Goal: Task Accomplishment & Management: Manage account settings

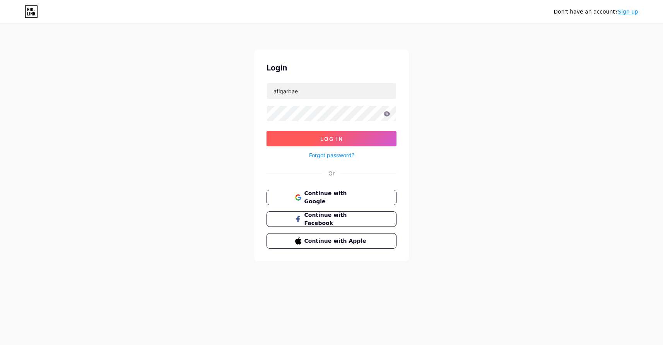
click at [326, 142] on span "Log In" at bounding box center [331, 138] width 23 height 7
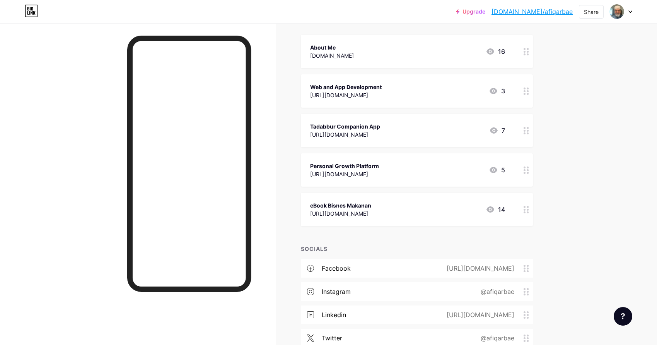
scroll to position [174, 0]
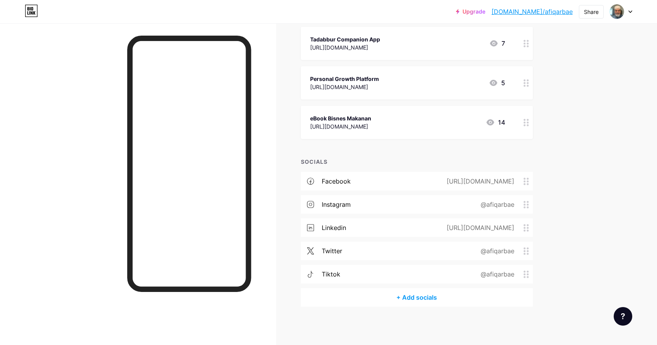
click at [485, 13] on link "Upgrade" at bounding box center [470, 12] width 29 height 6
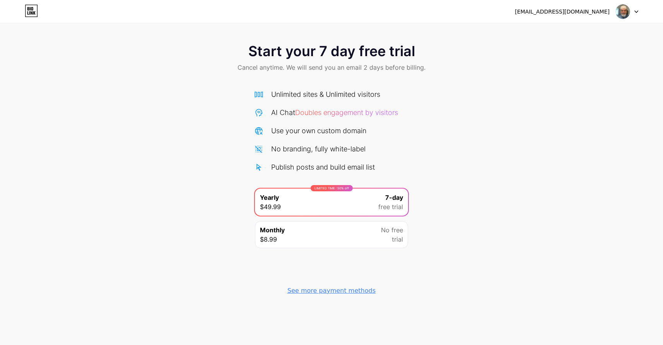
click at [333, 112] on span "Doubles engagement by visitors" at bounding box center [346, 112] width 103 height 8
click at [370, 238] on div "Monthly $8.99 No free trial" at bounding box center [331, 234] width 153 height 27
click at [344, 205] on div "LIMITED TIME : 50% off Yearly $49.99 7-day free trial" at bounding box center [331, 201] width 153 height 27
click at [32, 6] on icon at bounding box center [31, 11] width 13 height 12
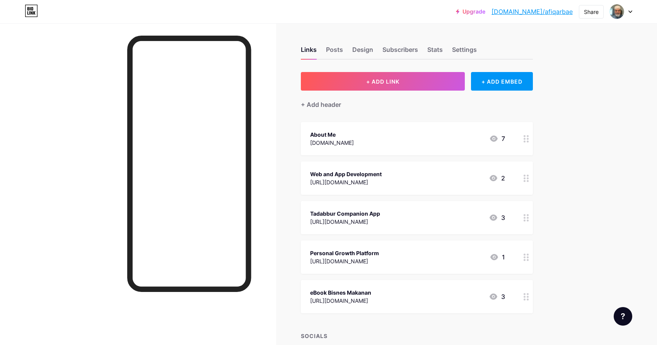
click at [485, 13] on link "Upgrade" at bounding box center [470, 12] width 29 height 6
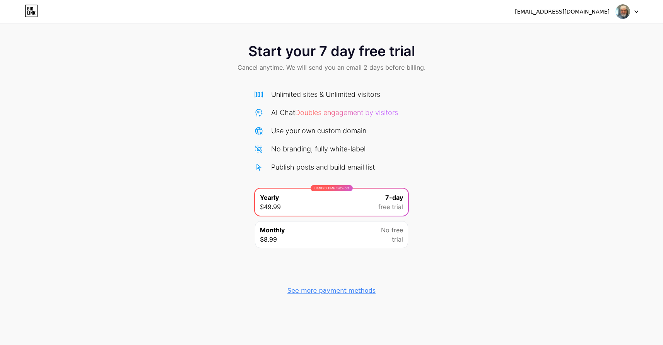
click at [342, 110] on span "Doubles engagement by visitors" at bounding box center [346, 112] width 103 height 8
click at [277, 111] on div "AI Chat Doubles engagement by visitors" at bounding box center [334, 112] width 127 height 10
click at [634, 10] on div at bounding box center [627, 12] width 22 height 14
click at [556, 33] on li "Logout" at bounding box center [590, 31] width 96 height 21
click at [562, 34] on li "Logout" at bounding box center [590, 31] width 96 height 21
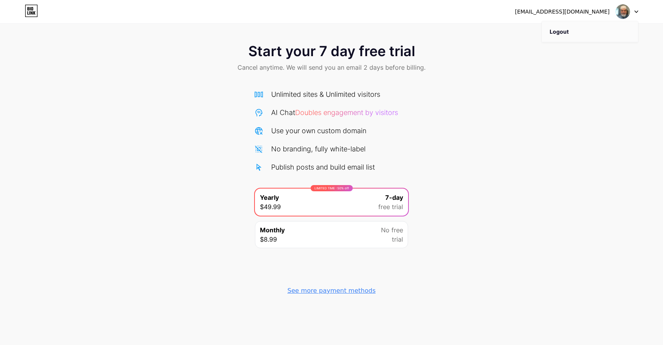
click at [560, 31] on li "Logout" at bounding box center [590, 31] width 96 height 21
click at [615, 33] on li "Logout" at bounding box center [590, 31] width 96 height 21
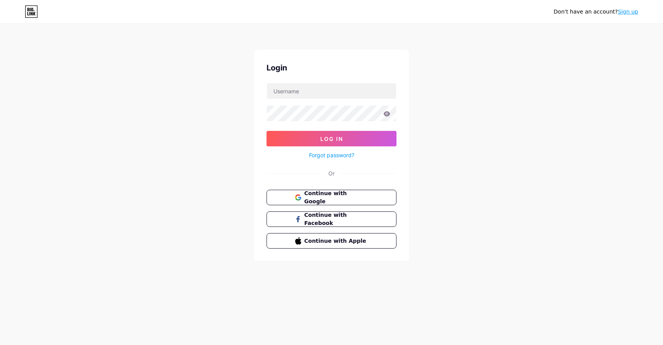
drag, startPoint x: 75, startPoint y: 41, endPoint x: 26, endPoint y: 25, distance: 51.4
click at [73, 40] on div "Don't have an account? Sign up Login Log In Forgot password? Or Continue with G…" at bounding box center [331, 142] width 663 height 285
click at [31, 10] on icon at bounding box center [30, 9] width 1 height 3
type input "afiqarbae"
click at [361, 142] on button "Log In" at bounding box center [331, 138] width 130 height 15
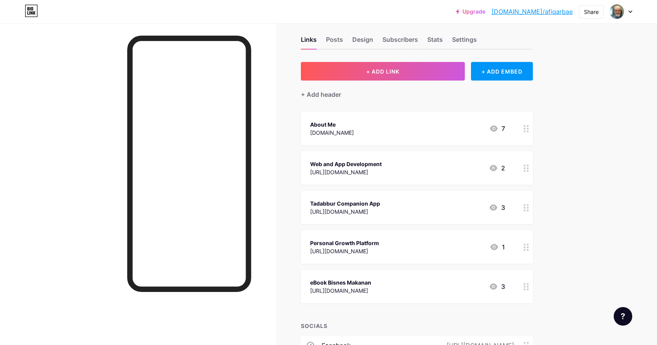
scroll to position [15, 0]
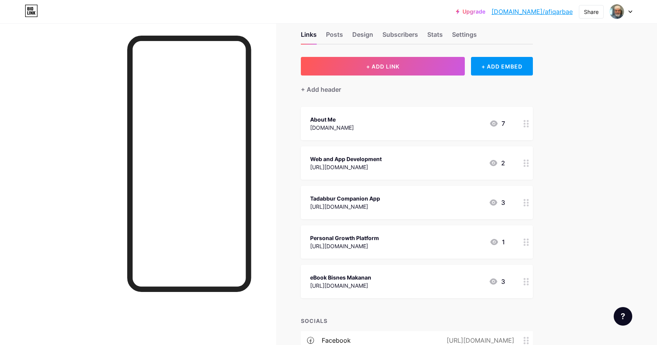
click at [529, 202] on icon at bounding box center [526, 202] width 5 height 7
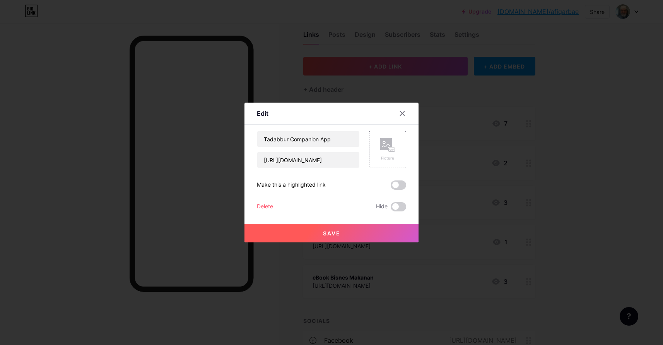
click at [270, 205] on div "Delete" at bounding box center [265, 206] width 16 height 9
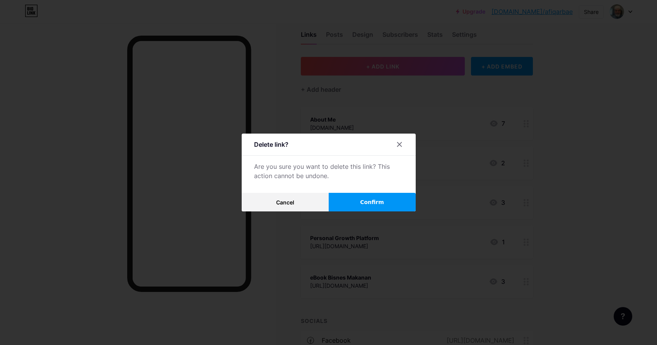
click at [389, 205] on button "Confirm" at bounding box center [372, 202] width 87 height 19
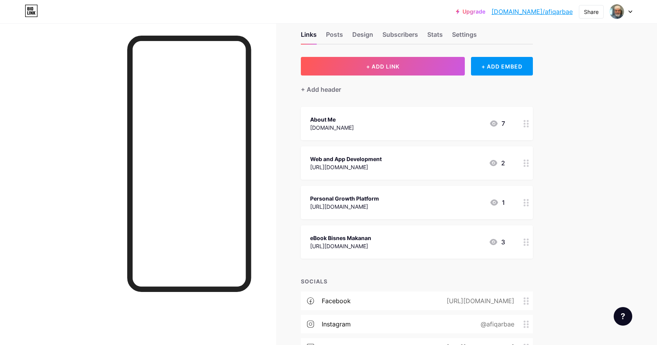
click at [529, 200] on circle at bounding box center [528, 200] width 2 height 2
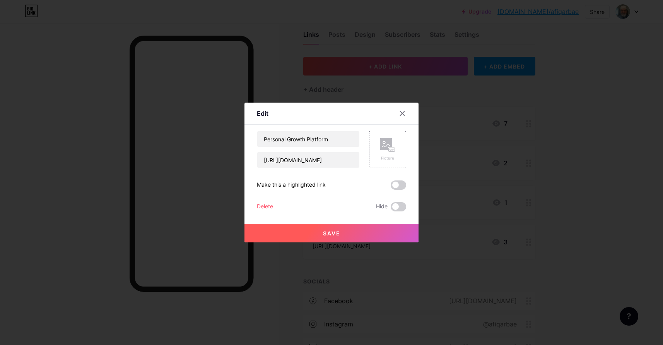
click at [263, 204] on div "Delete" at bounding box center [265, 206] width 16 height 9
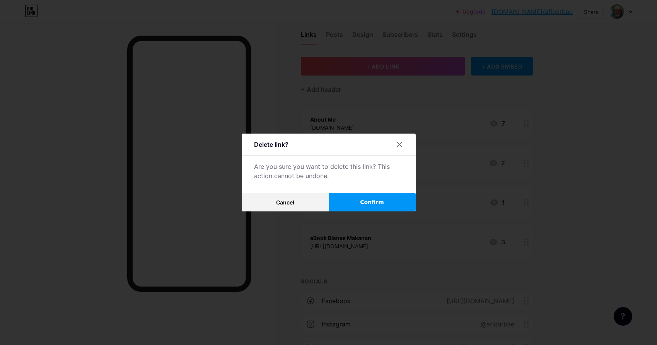
click at [378, 208] on button "Confirm" at bounding box center [372, 202] width 87 height 19
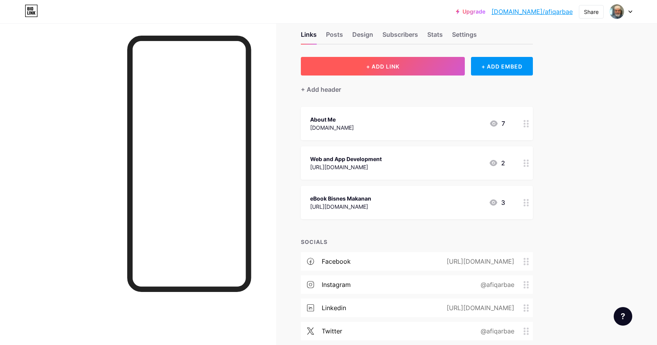
click at [421, 64] on button "+ ADD LINK" at bounding box center [383, 66] width 164 height 19
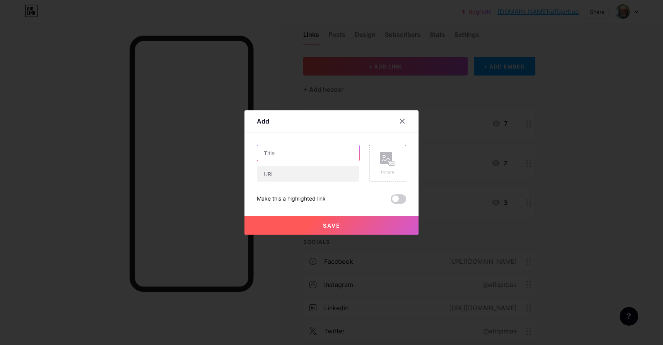
click at [281, 154] on input "text" at bounding box center [308, 152] width 102 height 15
type input "HR Platform"
click at [283, 176] on input "text" at bounding box center [308, 173] width 102 height 15
paste input "[URL][DOMAIN_NAME]"
type input "[URL][DOMAIN_NAME]"
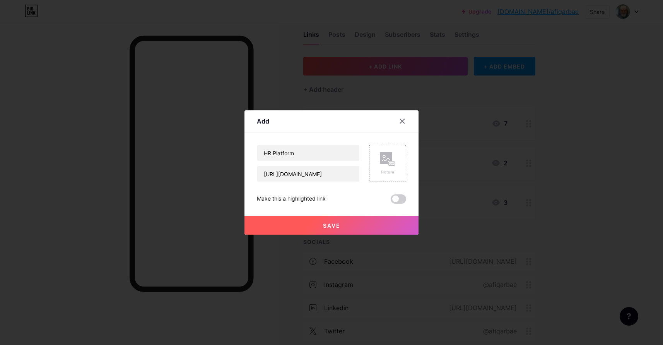
click at [399, 198] on span at bounding box center [398, 198] width 15 height 9
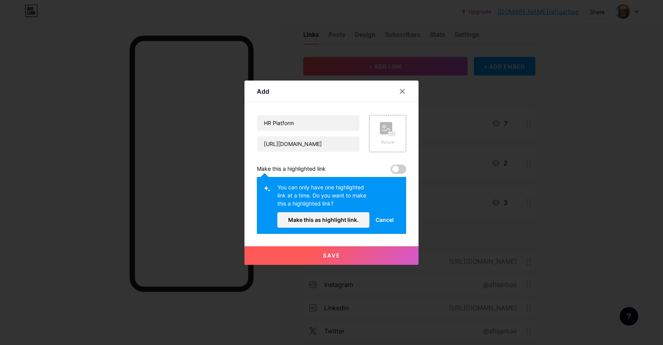
click at [355, 256] on button "Save" at bounding box center [331, 255] width 174 height 19
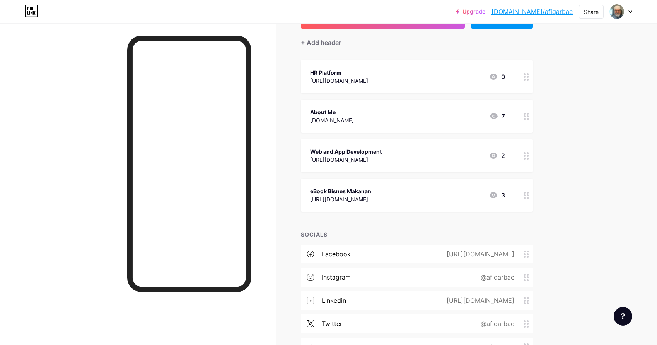
scroll to position [0, 0]
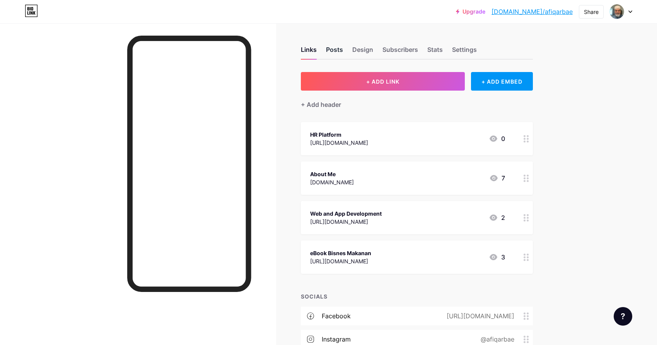
click at [343, 46] on div "Posts" at bounding box center [334, 52] width 17 height 14
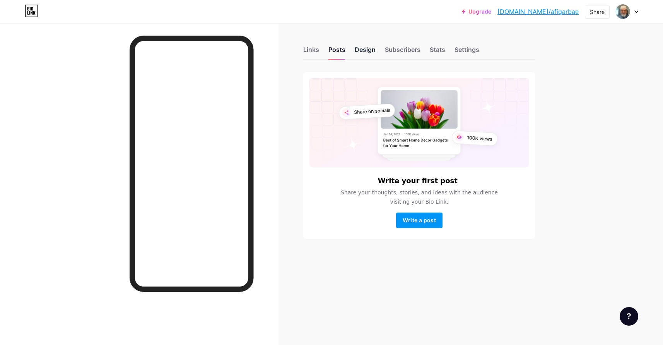
click at [367, 52] on div "Design" at bounding box center [365, 52] width 21 height 14
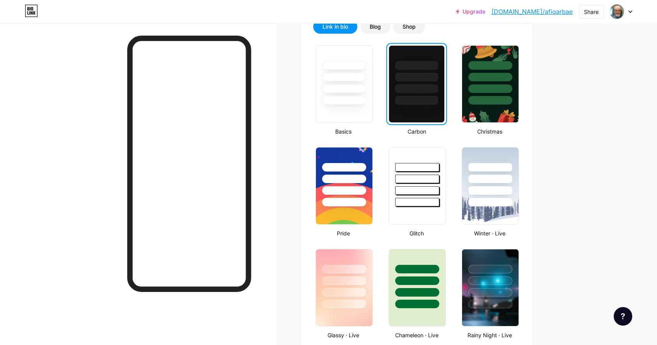
scroll to position [13, 0]
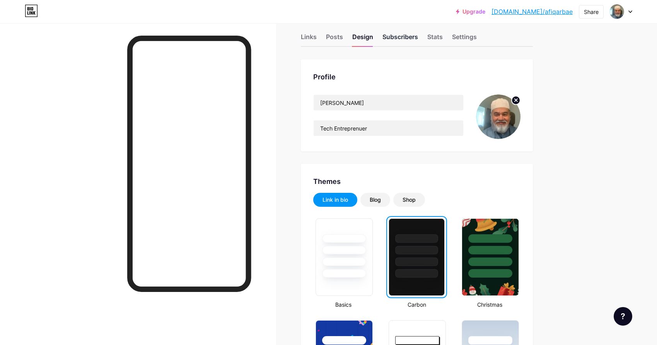
click at [410, 36] on div "Subscribers" at bounding box center [401, 39] width 36 height 14
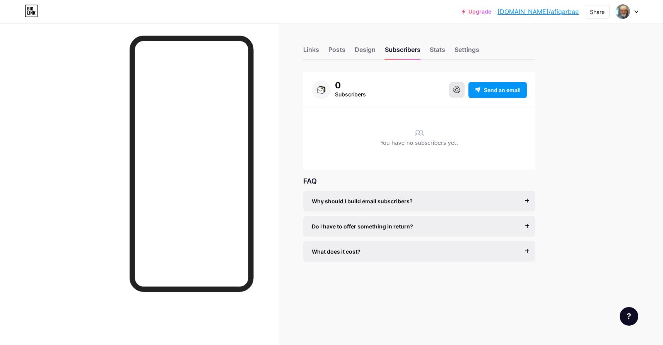
click at [454, 87] on icon at bounding box center [456, 89] width 7 height 7
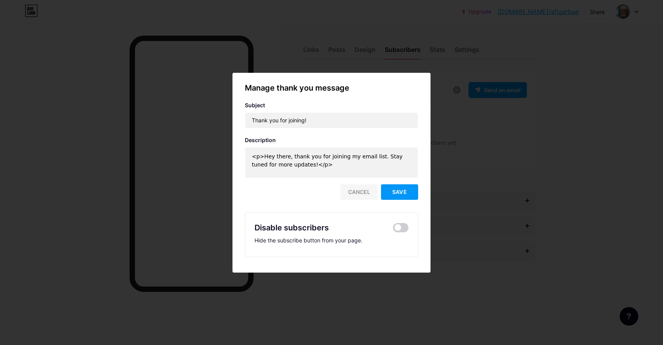
click at [365, 193] on div "Cancel" at bounding box center [359, 191] width 38 height 15
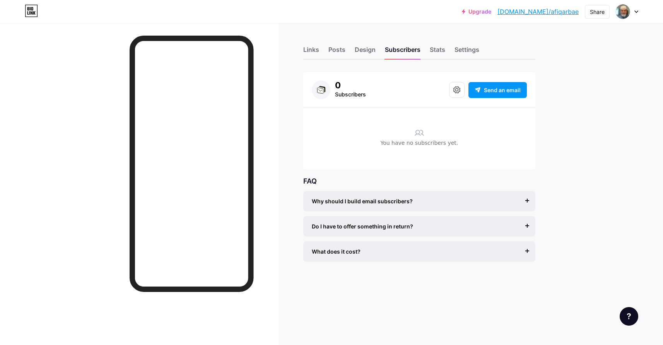
click at [460, 197] on div "Why should I build email subscribers?" at bounding box center [419, 201] width 215 height 8
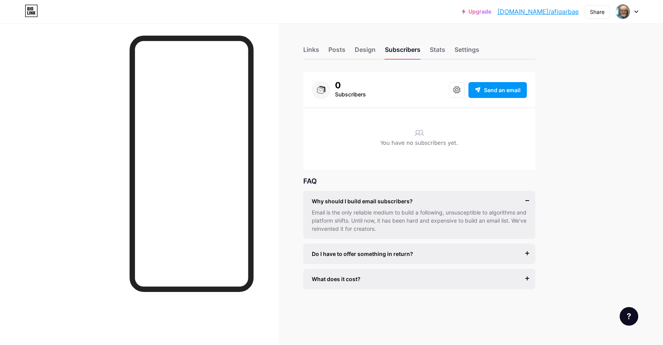
click at [454, 248] on div "Do I have to offer something in return? It’s better if you do, but most creator…" at bounding box center [419, 253] width 232 height 20
click at [443, 258] on div "Do I have to offer something in return? It’s better if you do, but most creator…" at bounding box center [419, 253] width 232 height 20
click at [446, 256] on div "Do I have to offer something in return?" at bounding box center [419, 253] width 215 height 8
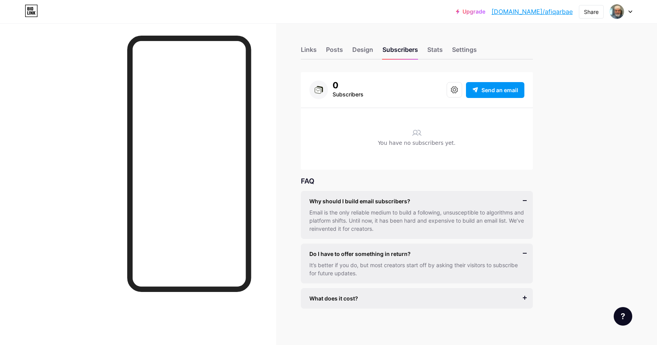
click at [440, 297] on div "What does it cost?" at bounding box center [416, 298] width 215 height 8
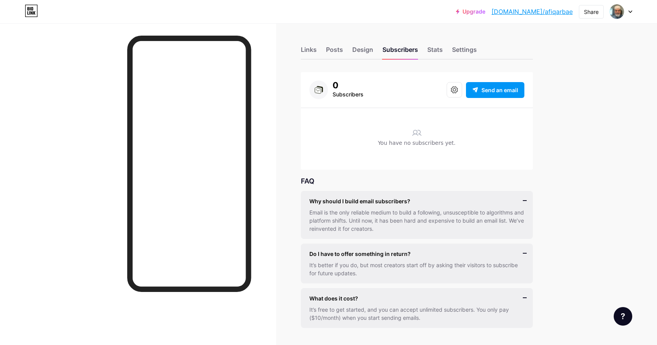
scroll to position [5, 0]
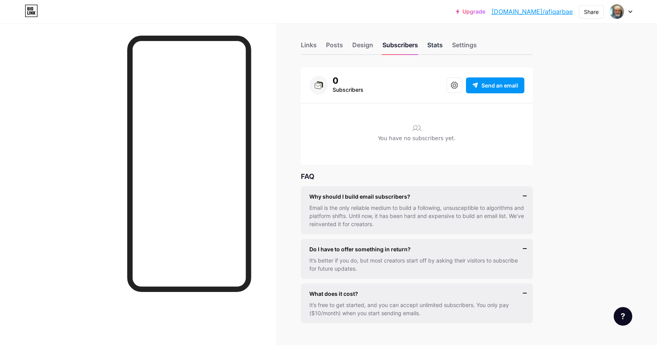
click at [439, 43] on div "Stats" at bounding box center [434, 47] width 15 height 14
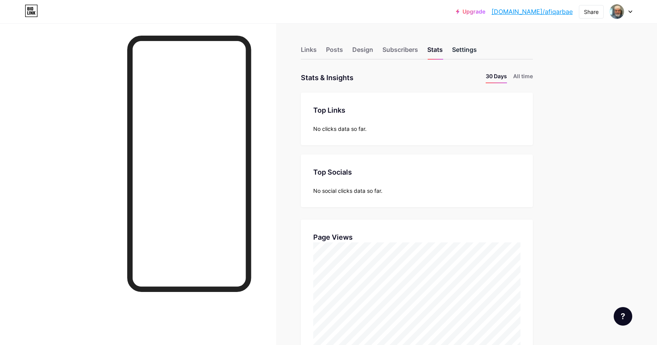
click at [467, 54] on div "Settings" at bounding box center [464, 52] width 25 height 14
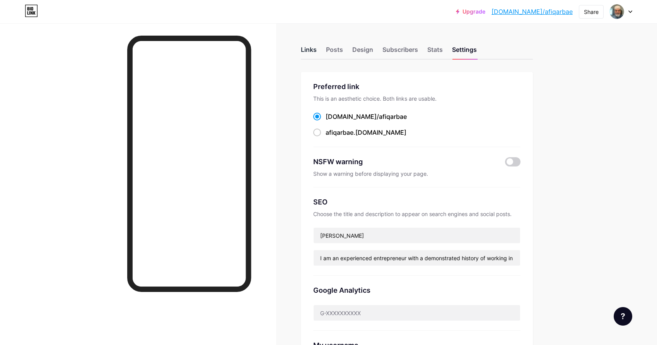
click at [312, 52] on div "Links" at bounding box center [309, 52] width 16 height 14
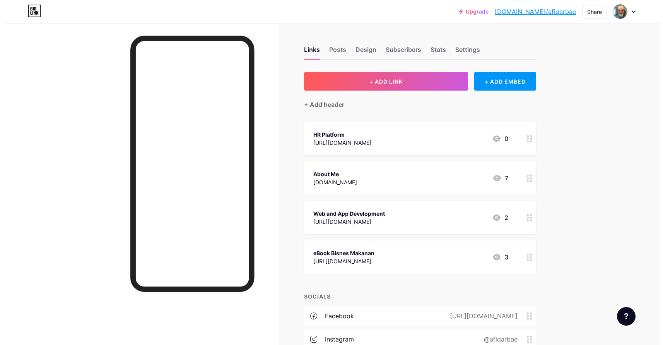
scroll to position [135, 0]
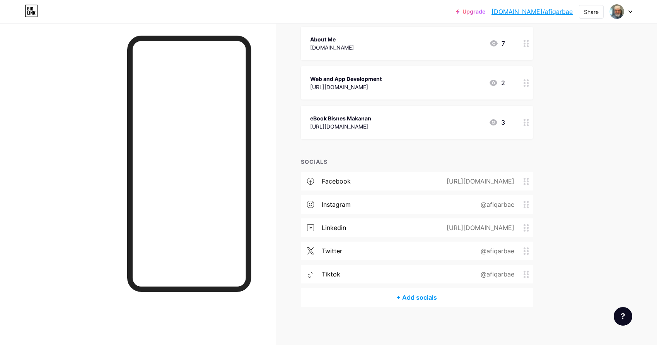
click at [429, 295] on div "+ Add socials" at bounding box center [417, 297] width 232 height 19
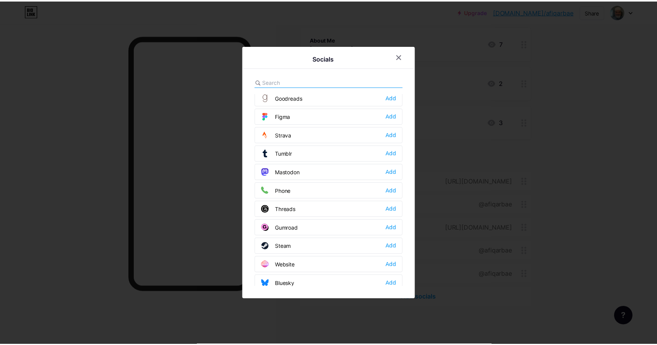
scroll to position [698, 0]
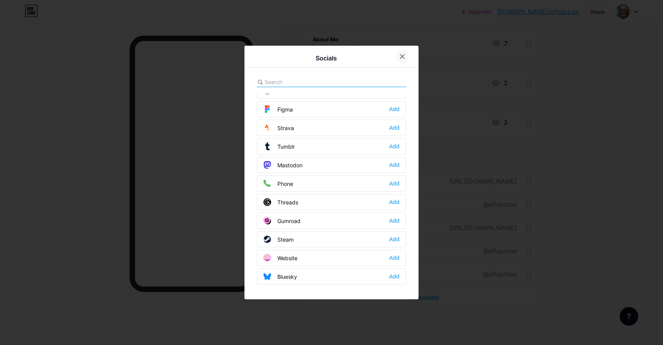
click at [406, 56] on div at bounding box center [402, 57] width 14 height 14
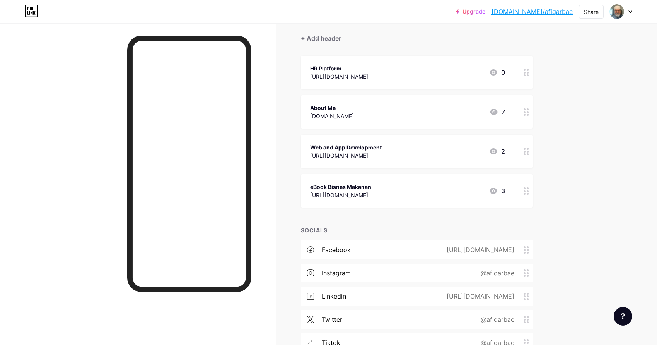
scroll to position [56, 0]
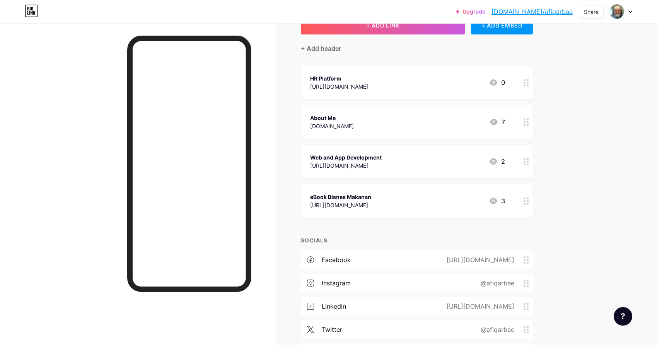
click at [415, 204] on div "eBook Bisnes Makanan [URL][DOMAIN_NAME] 3" at bounding box center [407, 201] width 195 height 18
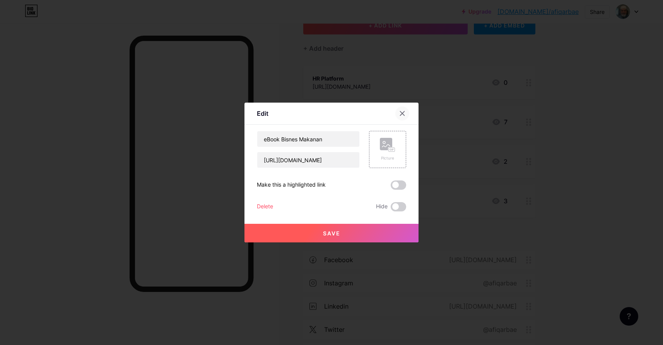
click at [403, 114] on icon at bounding box center [402, 113] width 4 height 4
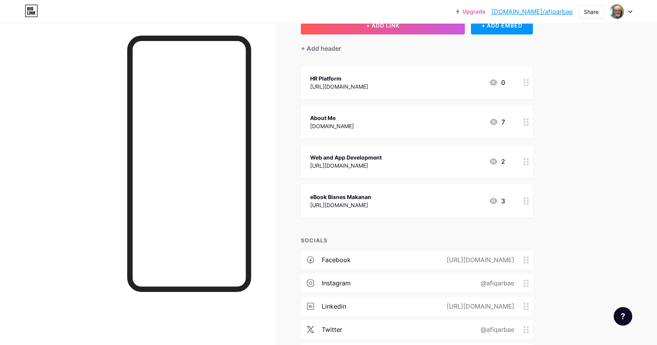
drag, startPoint x: 577, startPoint y: 170, endPoint x: 559, endPoint y: 149, distance: 27.7
click at [577, 168] on div "Upgrade [DOMAIN_NAME]/afiqar... [DOMAIN_NAME]/afiqarbae Share Switch accounts […" at bounding box center [328, 184] width 657 height 480
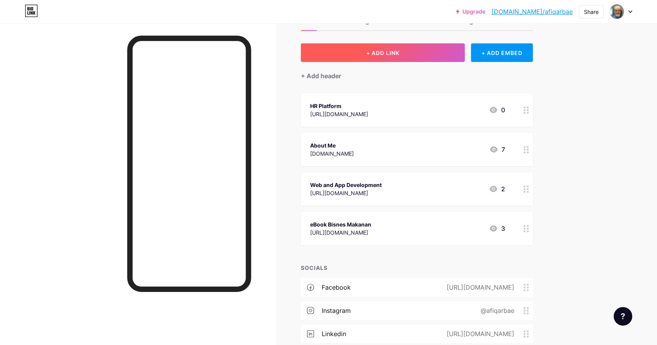
click at [419, 51] on button "+ ADD LINK" at bounding box center [383, 52] width 164 height 19
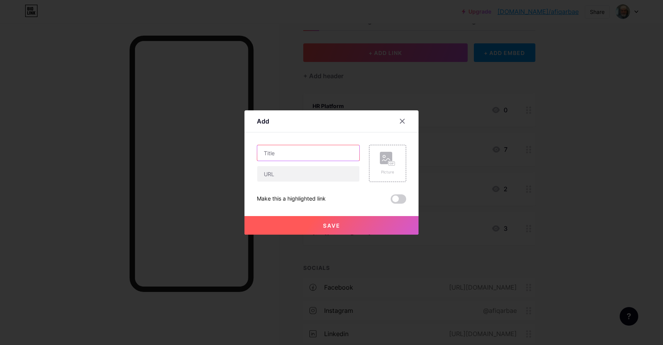
click at [311, 157] on input "text" at bounding box center [308, 152] width 102 height 15
type input "Projek MayaManda"
click at [313, 170] on input "text" at bounding box center [308, 173] width 102 height 15
type input "[DOMAIN_NAME]"
click at [378, 224] on button "Save" at bounding box center [331, 225] width 174 height 19
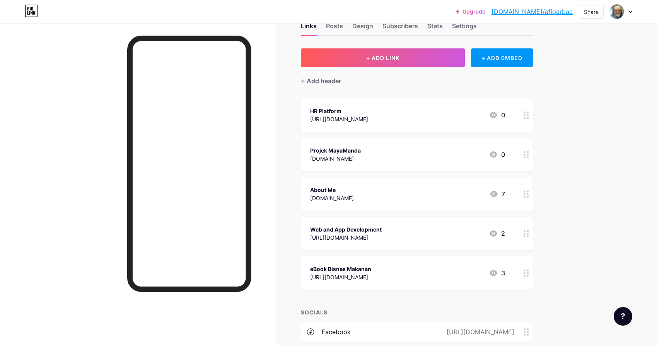
scroll to position [28, 0]
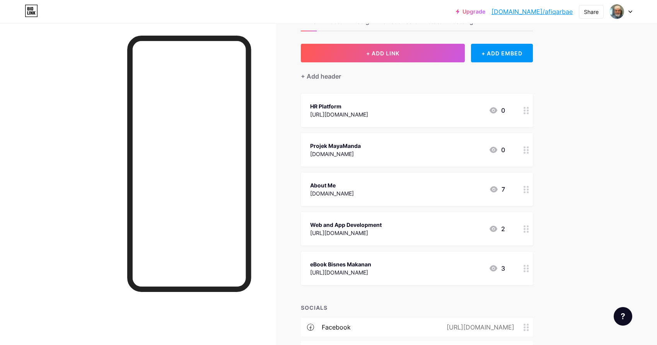
click at [526, 227] on icon at bounding box center [526, 228] width 5 height 7
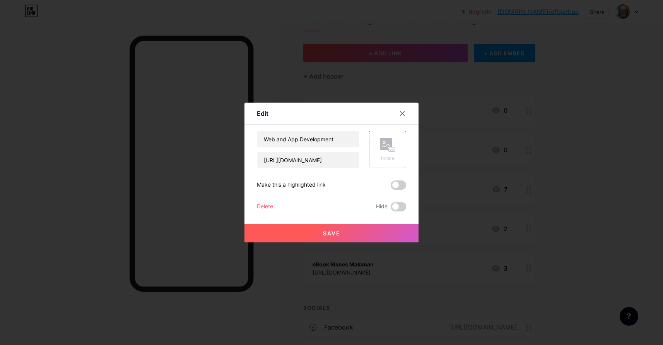
click at [271, 204] on div "Delete" at bounding box center [265, 206] width 16 height 9
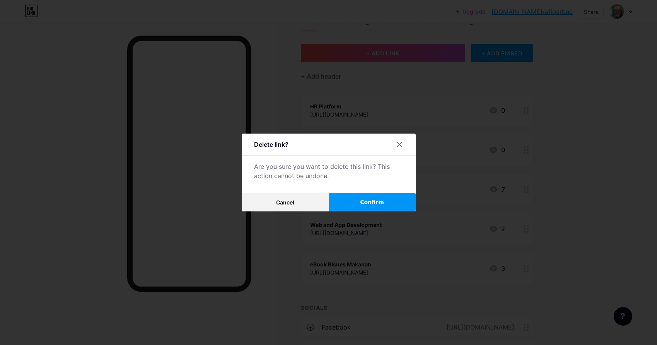
click at [375, 200] on span "Confirm" at bounding box center [372, 202] width 24 height 8
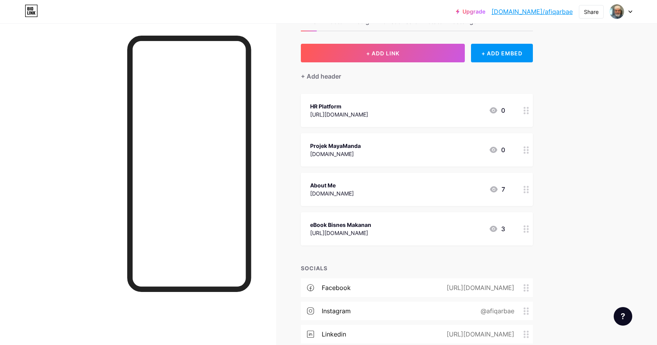
click at [412, 191] on div "About Me [DOMAIN_NAME] 7" at bounding box center [407, 189] width 195 height 18
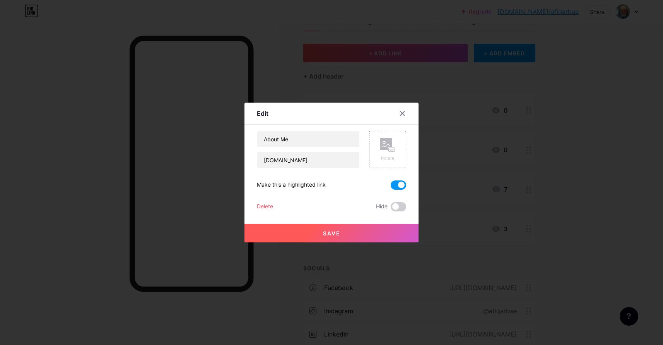
click at [269, 208] on div "Delete" at bounding box center [265, 206] width 16 height 9
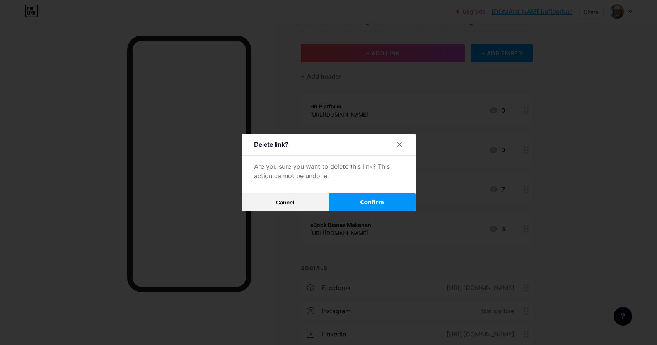
click at [364, 204] on span "Confirm" at bounding box center [372, 202] width 24 height 8
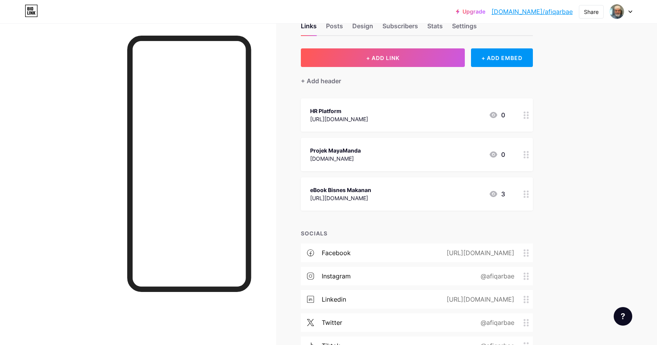
scroll to position [19, 0]
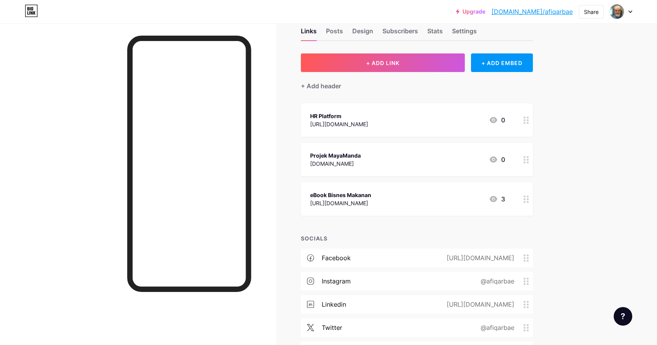
click at [581, 160] on div "Upgrade [DOMAIN_NAME]/afiqar... [DOMAIN_NAME]/afiqarbae Share Switch accounts […" at bounding box center [328, 201] width 657 height 440
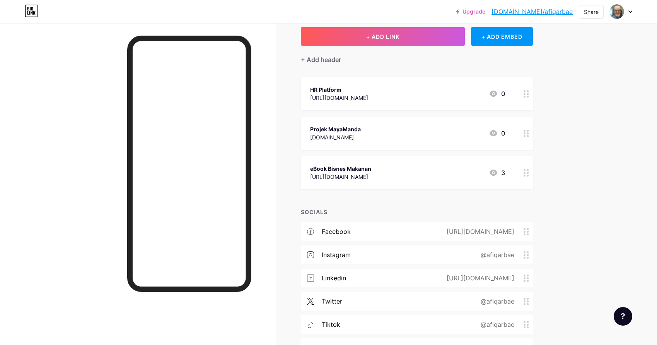
scroll to position [35, 0]
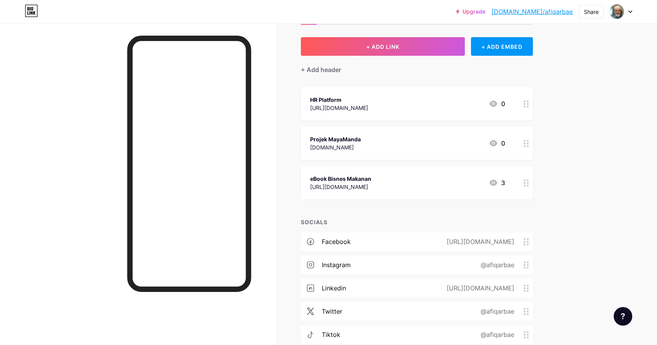
click at [585, 186] on div "Upgrade [DOMAIN_NAME]/afiqar... [DOMAIN_NAME]/afiqarbae Share Switch accounts […" at bounding box center [328, 185] width 657 height 440
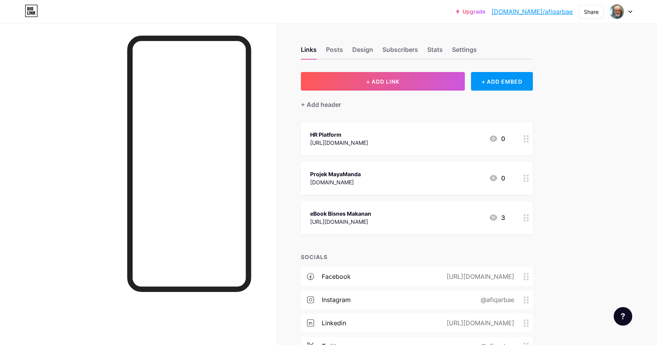
click at [632, 12] on icon at bounding box center [630, 11] width 4 height 3
click at [575, 86] on link "Account settings" at bounding box center [584, 87] width 96 height 21
click at [617, 12] on img at bounding box center [617, 11] width 12 height 12
click at [412, 100] on div "+ Add header" at bounding box center [417, 100] width 232 height 19
click at [459, 54] on div "Settings" at bounding box center [464, 52] width 25 height 14
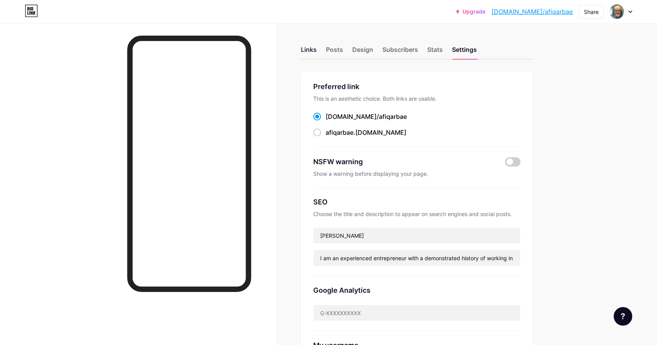
click at [317, 50] on div "Links" at bounding box center [309, 52] width 16 height 14
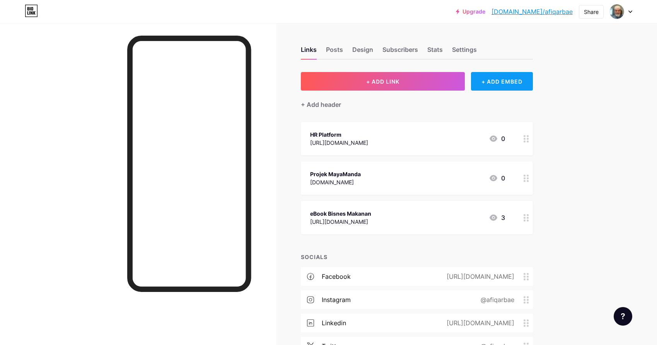
click at [516, 82] on div "+ ADD EMBED" at bounding box center [501, 81] width 61 height 19
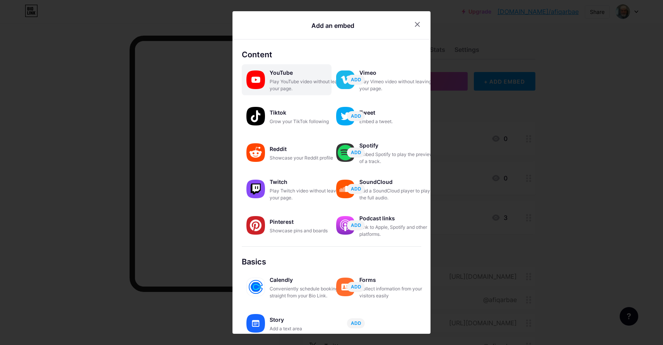
click at [296, 87] on div "Play YouTube video without leaving your page." at bounding box center [308, 85] width 77 height 14
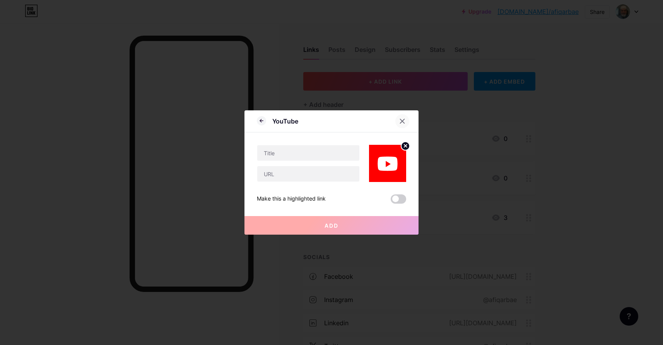
click at [405, 121] on icon at bounding box center [402, 121] width 6 height 6
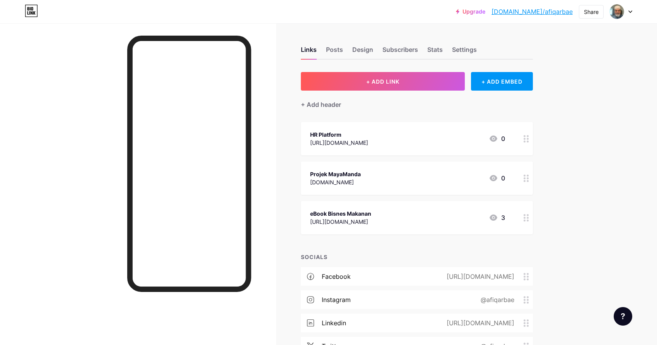
click at [344, 106] on div "+ Add header" at bounding box center [417, 100] width 232 height 19
click at [332, 107] on div "+ Add header" at bounding box center [321, 104] width 40 height 9
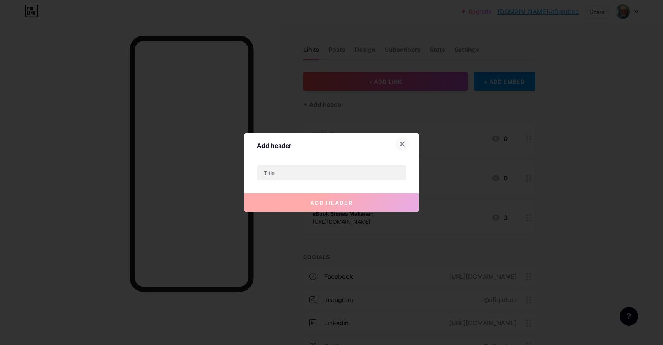
click at [403, 144] on icon at bounding box center [402, 144] width 4 height 4
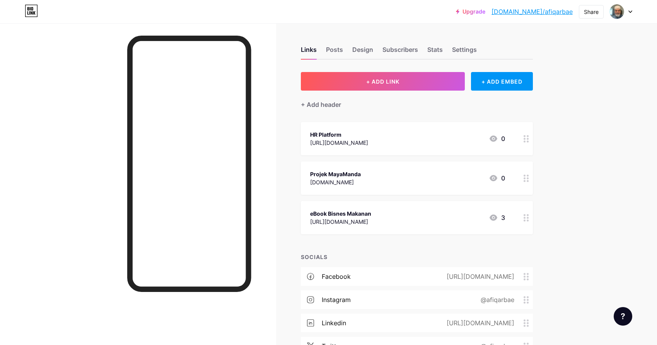
click at [613, 86] on div "Upgrade [DOMAIN_NAME]/afiqar... [DOMAIN_NAME]/afiqarbae Share Switch accounts […" at bounding box center [328, 220] width 657 height 440
